Goal: Task Accomplishment & Management: Use online tool/utility

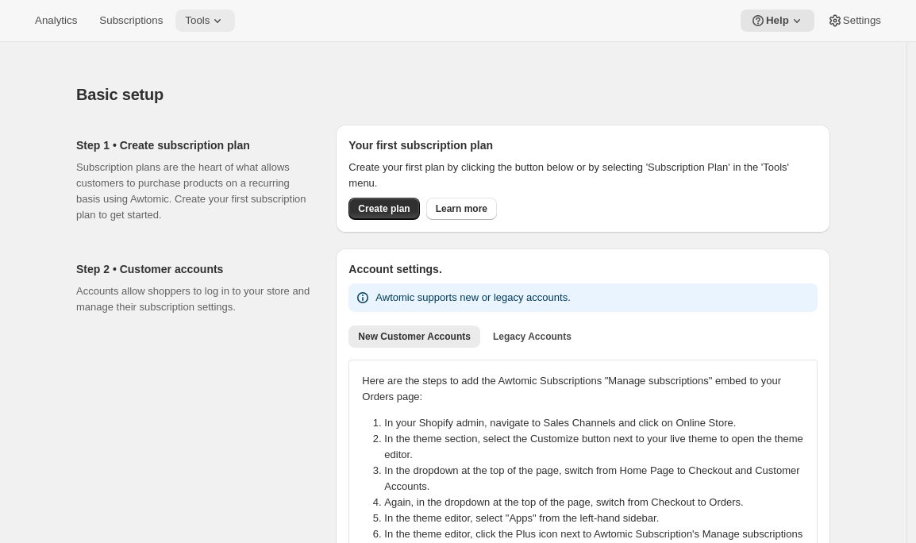
click at [222, 16] on icon at bounding box center [218, 21] width 16 height 16
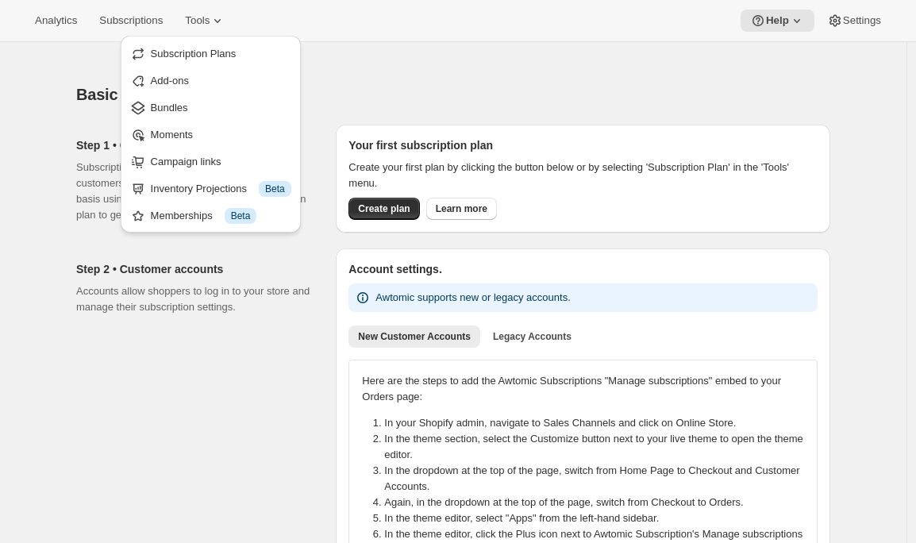
click at [119, 295] on p "Accounts allow shoppers to log in to your store and manage their subscription s…" at bounding box center [193, 299] width 234 height 32
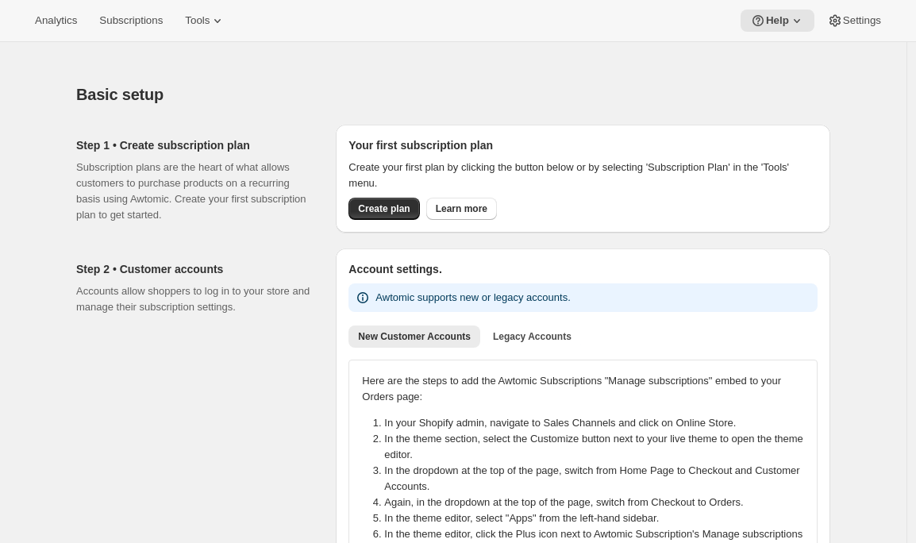
click at [210, 32] on div "Analytics Subscriptions Tools Help Settings" at bounding box center [458, 21] width 916 height 42
click at [210, 19] on span "Tools" at bounding box center [197, 20] width 25 height 13
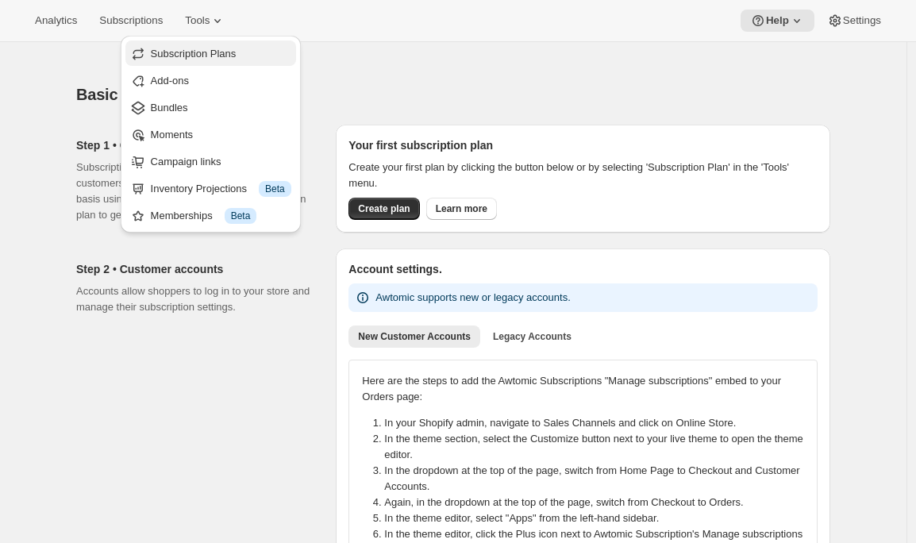
click at [204, 60] on span "Subscription Plans" at bounding box center [221, 54] width 141 height 16
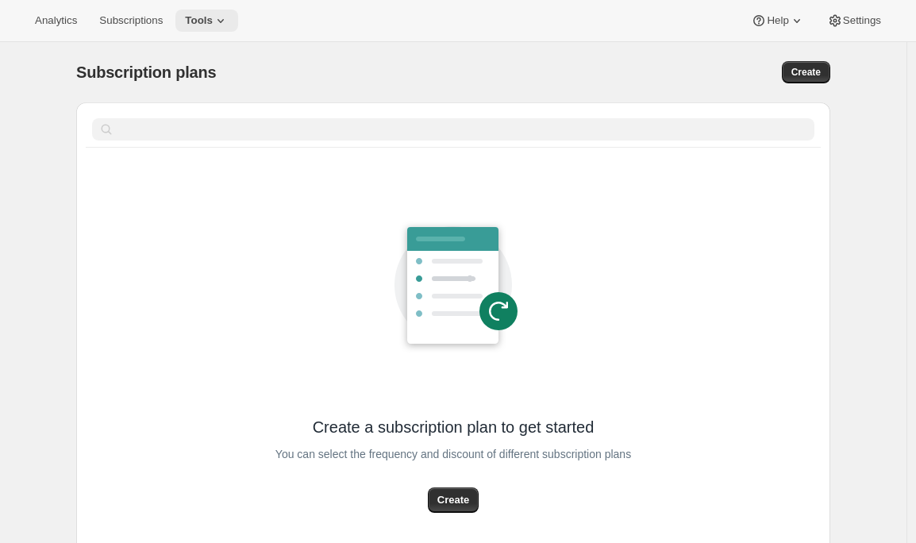
click at [229, 27] on icon at bounding box center [221, 21] width 16 height 16
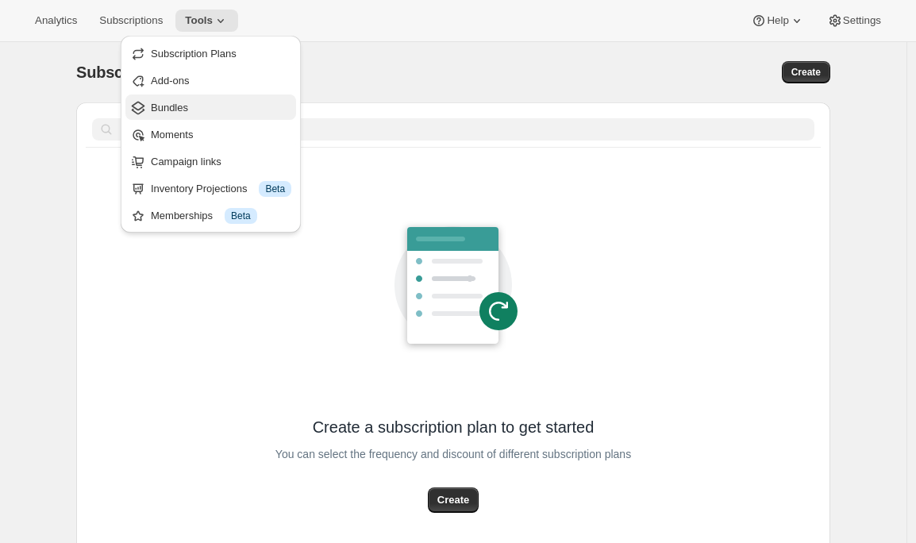
click at [196, 106] on span "Bundles" at bounding box center [221, 108] width 141 height 16
